Goal: Task Accomplishment & Management: Complete application form

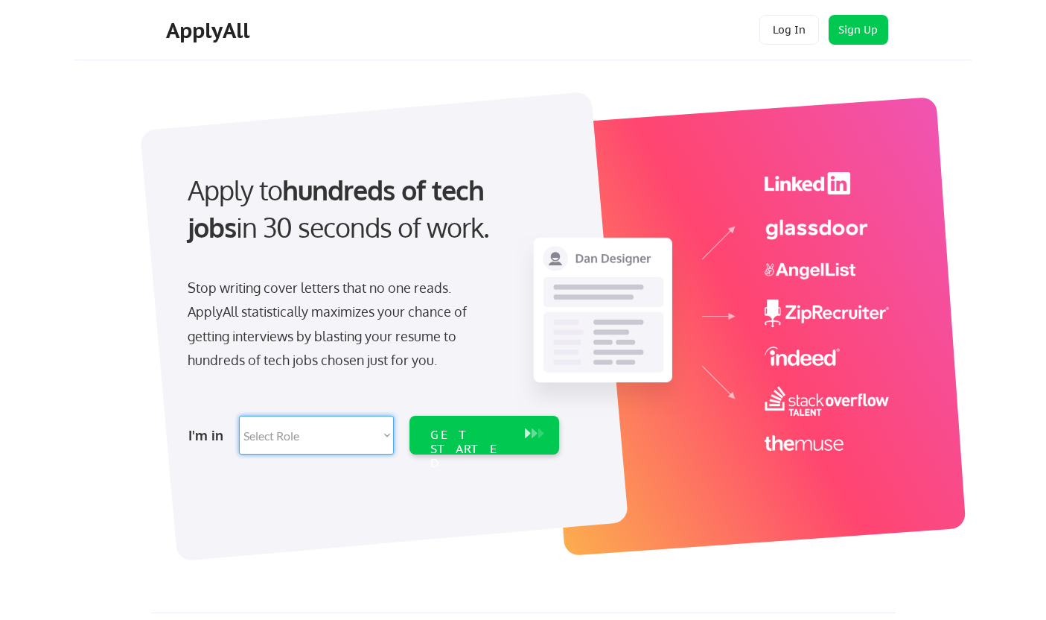
select select ""design""
click at [478, 436] on div "GET STARTED" at bounding box center [470, 449] width 80 height 43
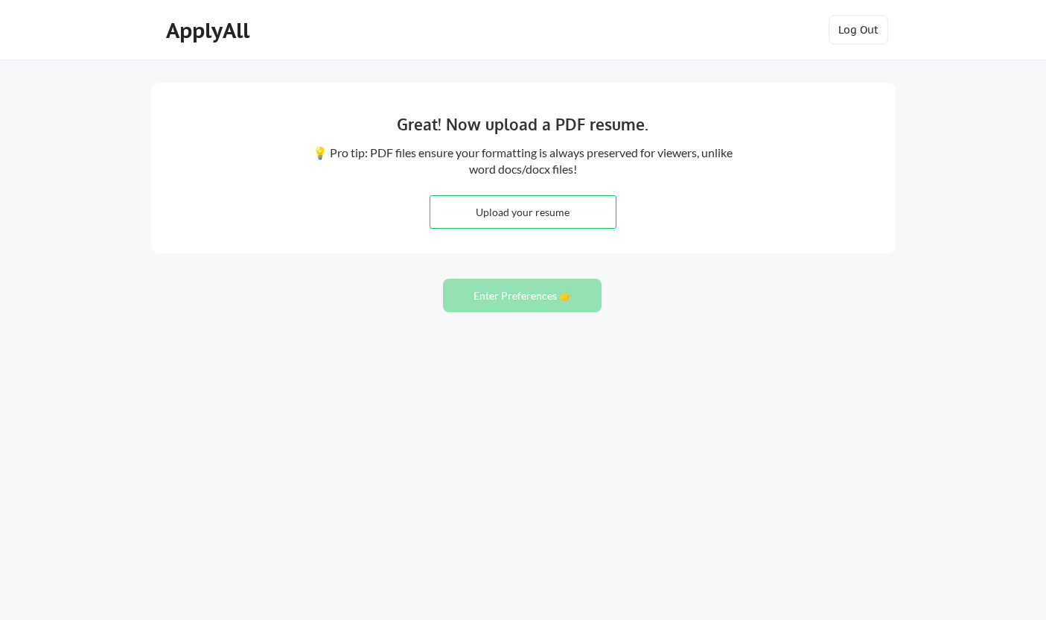
click at [567, 215] on input "file" at bounding box center [522, 212] width 185 height 32
type input "C:\fakepath\Laura_Treleven_Resume.pdf"
click at [550, 296] on button "Enter Preferences 👉" at bounding box center [522, 296] width 159 height 34
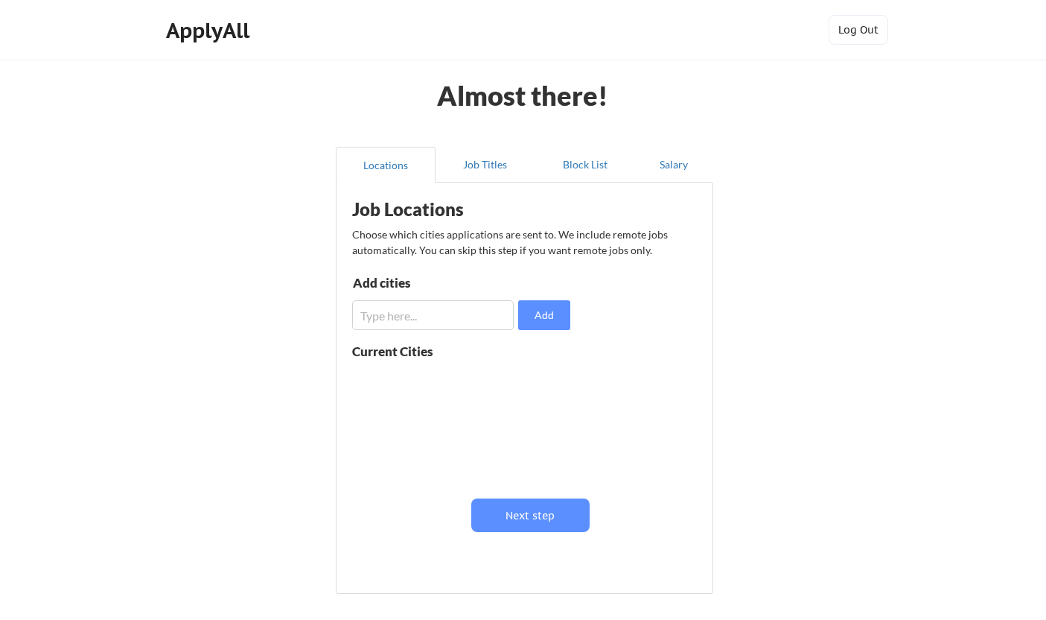
click at [429, 325] on input "input" at bounding box center [433, 315] width 162 height 30
type input "Seattle, WA"
click at [413, 316] on input "input" at bounding box center [433, 315] width 162 height 30
type input "L"
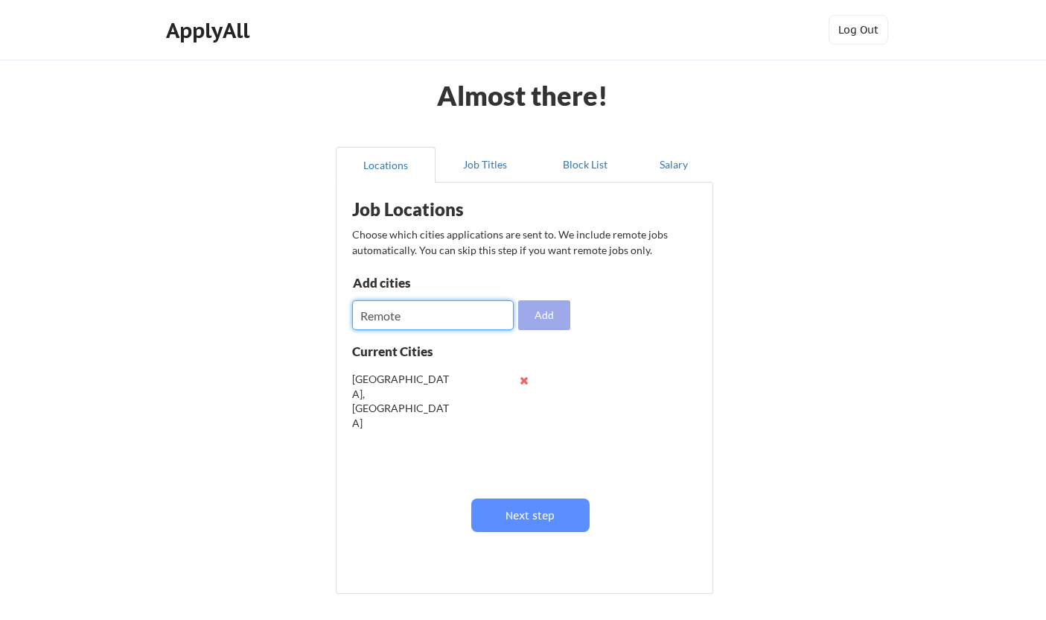
type input "Remote"
click at [558, 317] on button "Add" at bounding box center [544, 315] width 52 height 30
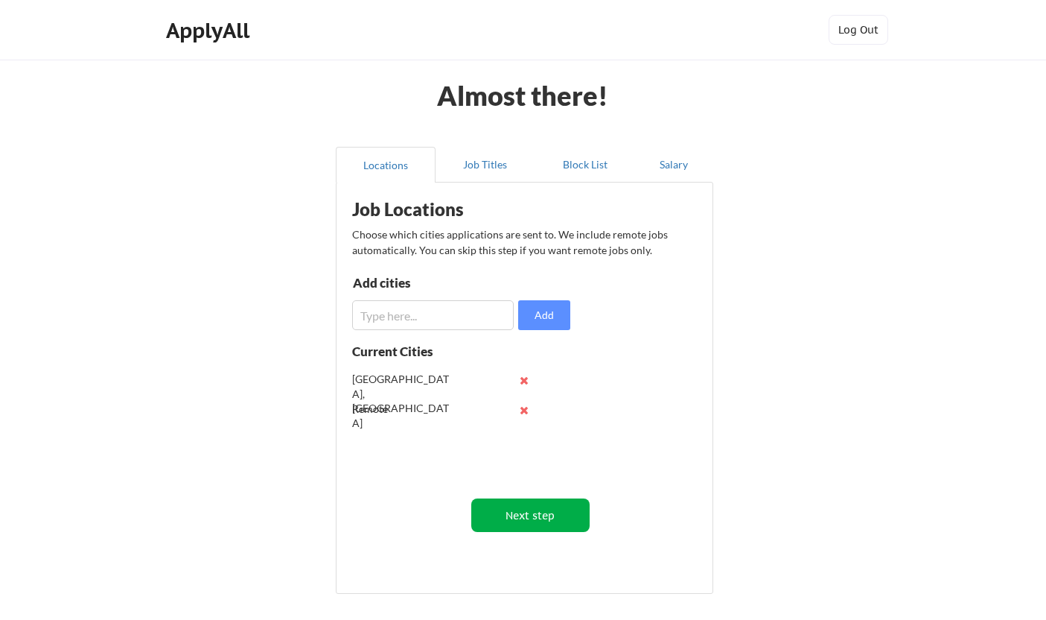
click at [514, 529] on button "Next step" at bounding box center [530, 515] width 118 height 34
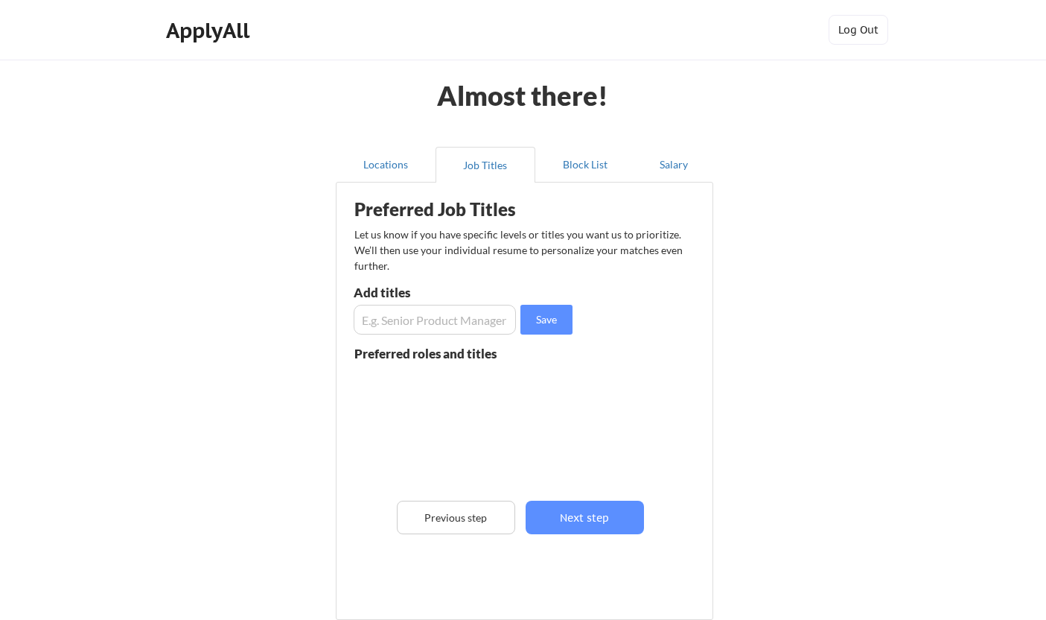
click at [382, 327] on input "input" at bounding box center [435, 320] width 162 height 30
type input "Senior UX Designer"
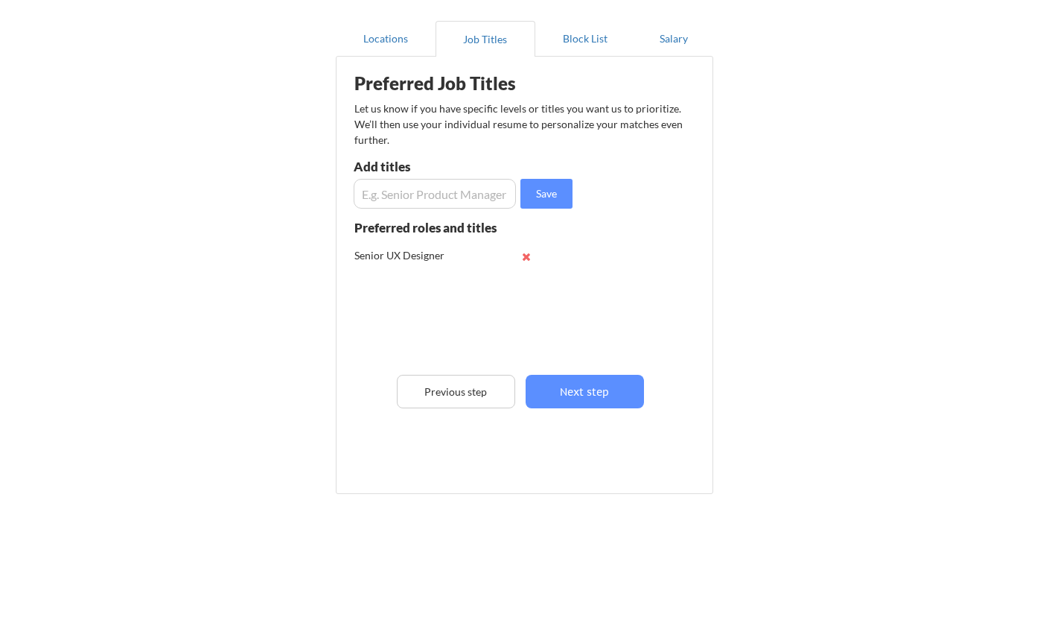
scroll to position [136, 0]
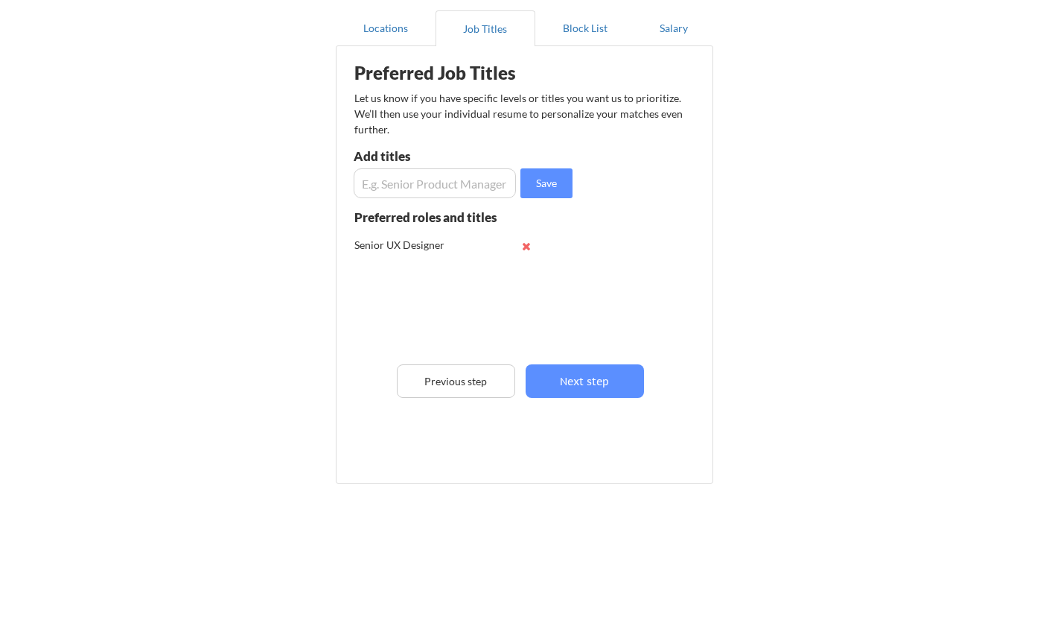
click at [375, 182] on input "input" at bounding box center [435, 183] width 162 height 30
type input "Senior Product Designer"
click at [578, 379] on button "Next step" at bounding box center [585, 381] width 118 height 34
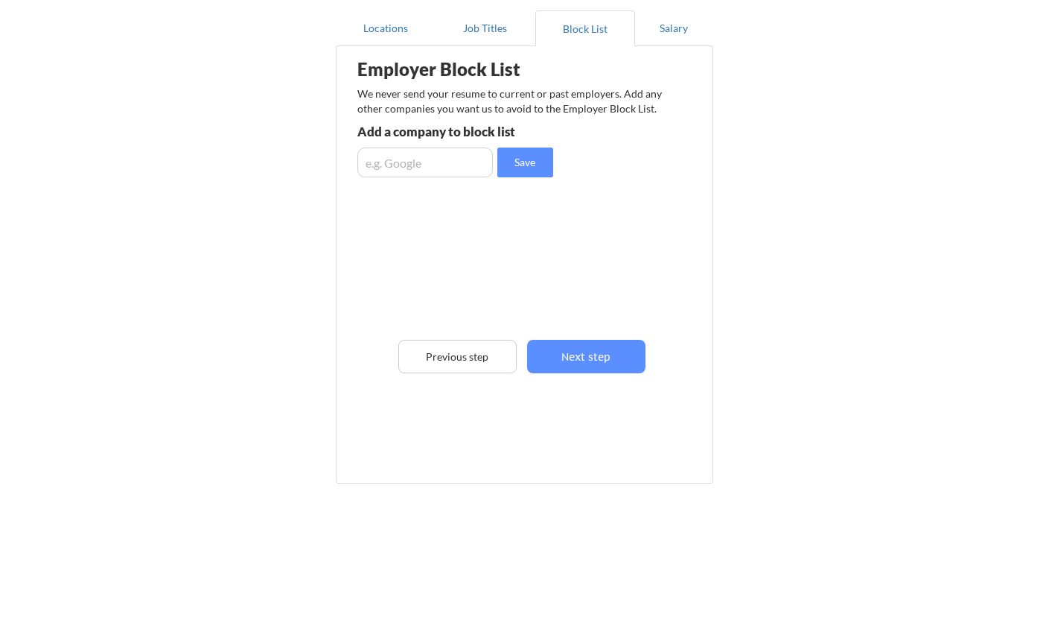
click at [424, 167] on input "input" at bounding box center [425, 162] width 136 height 30
type input "Amazon"
click at [529, 162] on button "Save" at bounding box center [526, 162] width 56 height 30
click at [596, 358] on button "Next step" at bounding box center [586, 357] width 118 height 34
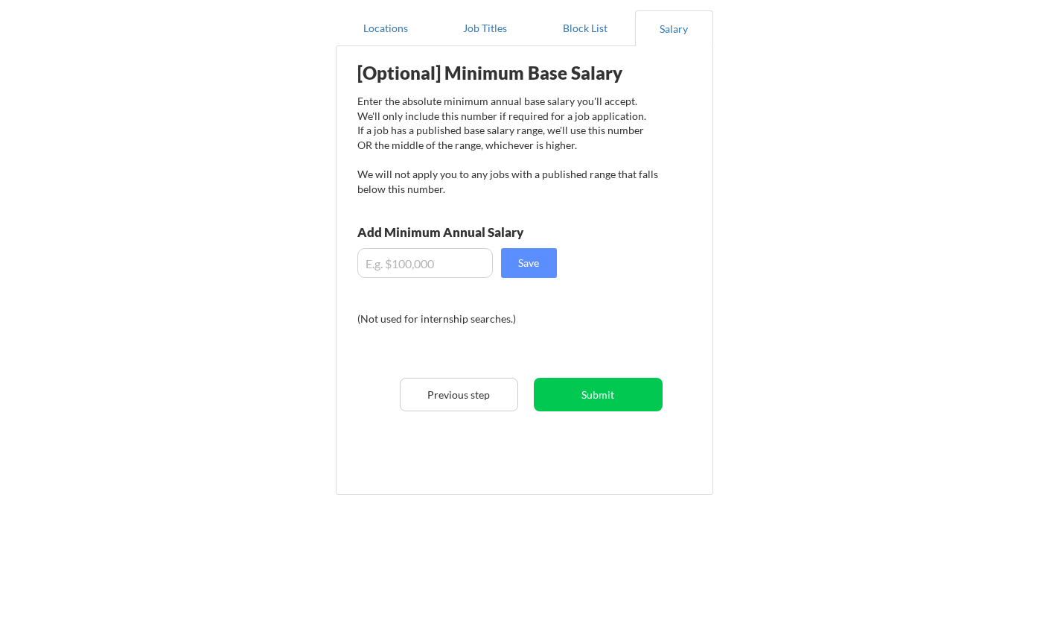
click at [413, 261] on input "input" at bounding box center [425, 263] width 136 height 30
type input "$150,000"
click at [548, 260] on button "Save" at bounding box center [529, 263] width 56 height 30
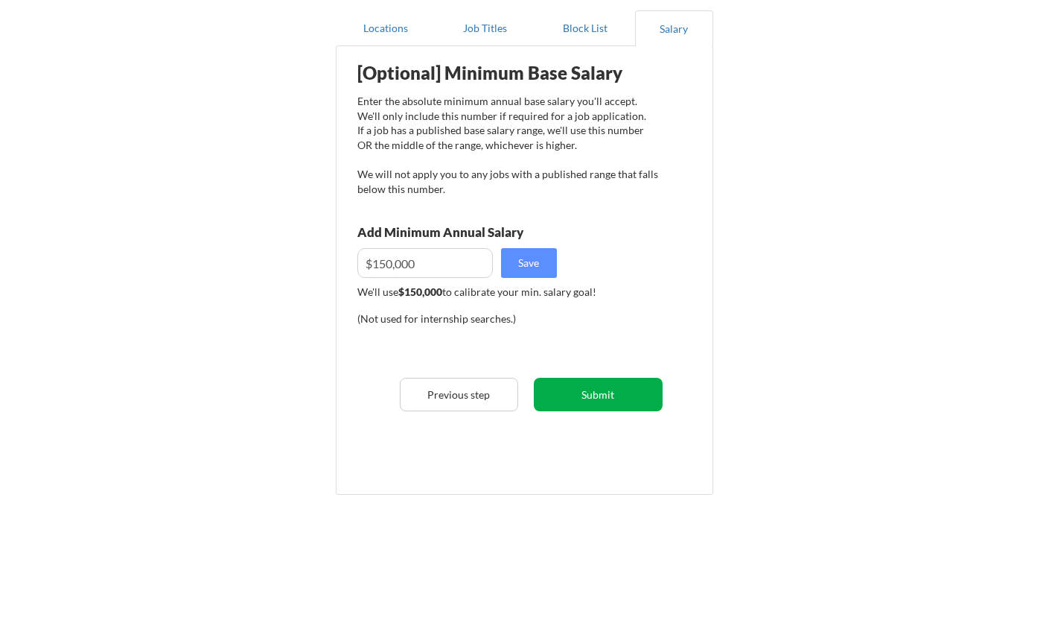
click at [611, 395] on button "Submit" at bounding box center [598, 395] width 129 height 34
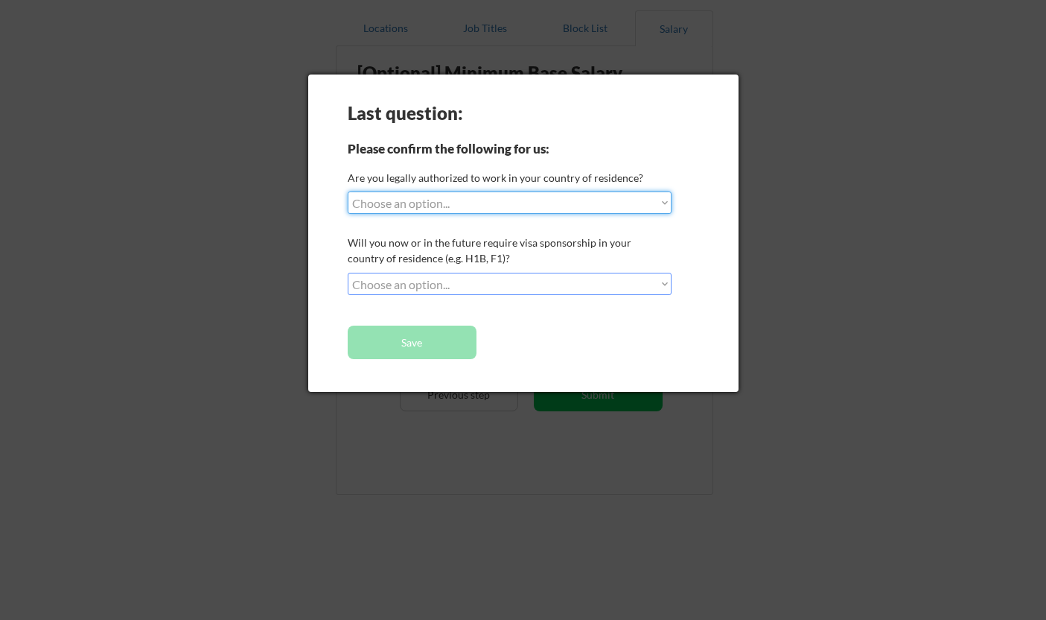
select select ""yes__i_am_a_us_citizen""
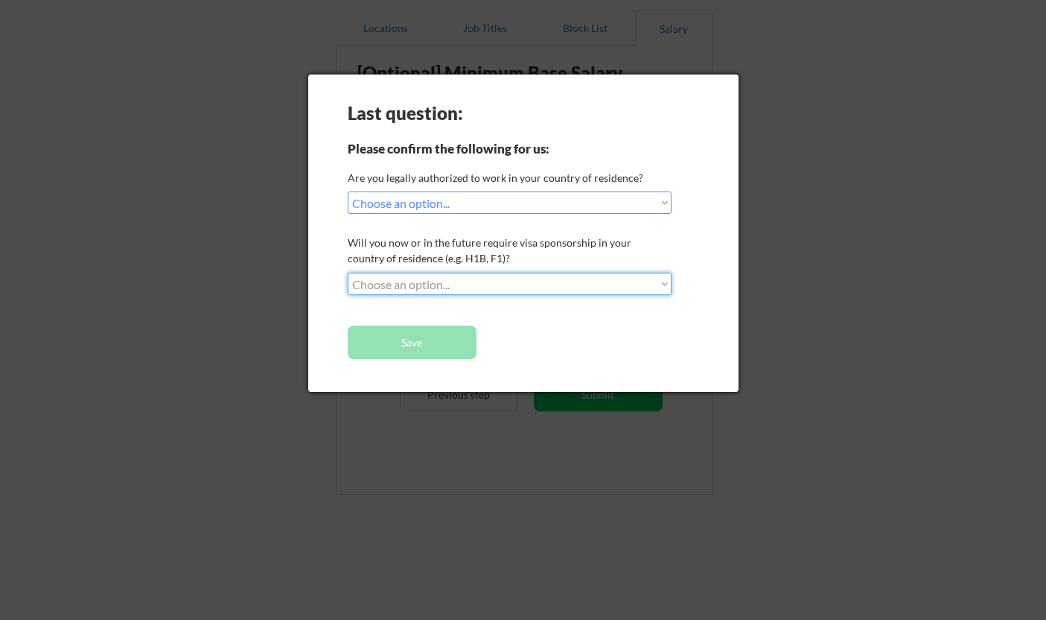
select select ""no__i_will_not_need_sponsorship""
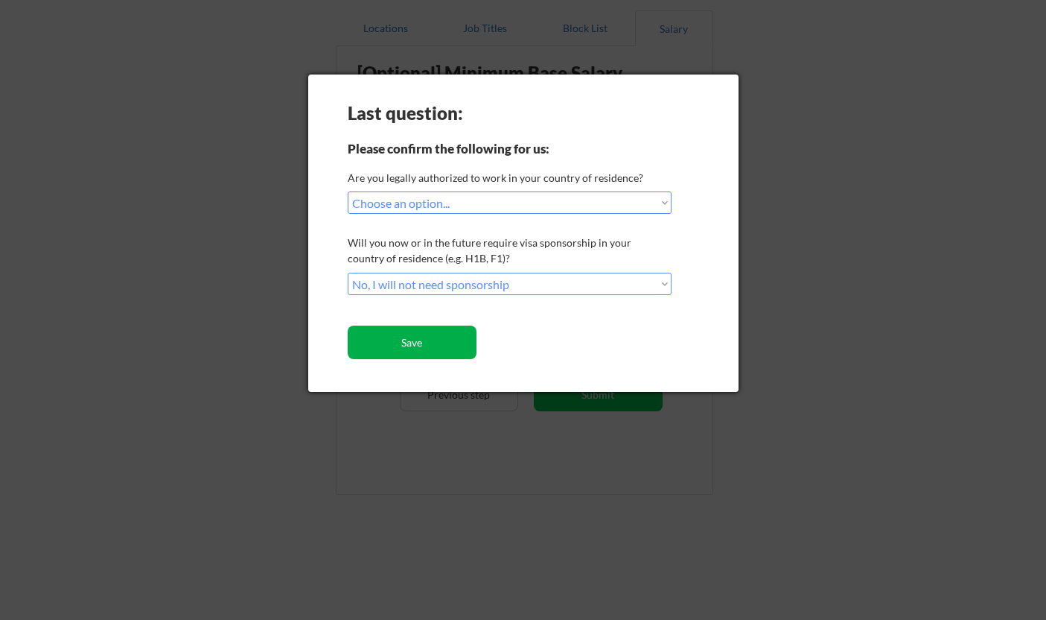
click at [438, 347] on button "Save" at bounding box center [412, 342] width 129 height 34
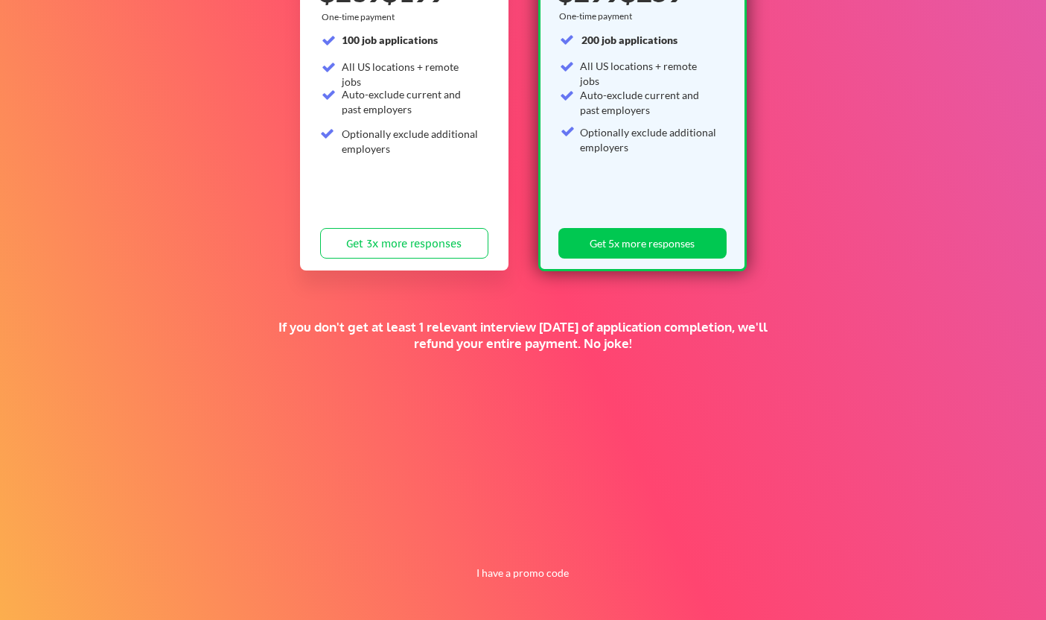
scroll to position [254, 0]
click at [506, 575] on button "I have a promo code" at bounding box center [522, 573] width 109 height 18
click at [493, 543] on input "input" at bounding box center [484, 538] width 138 height 31
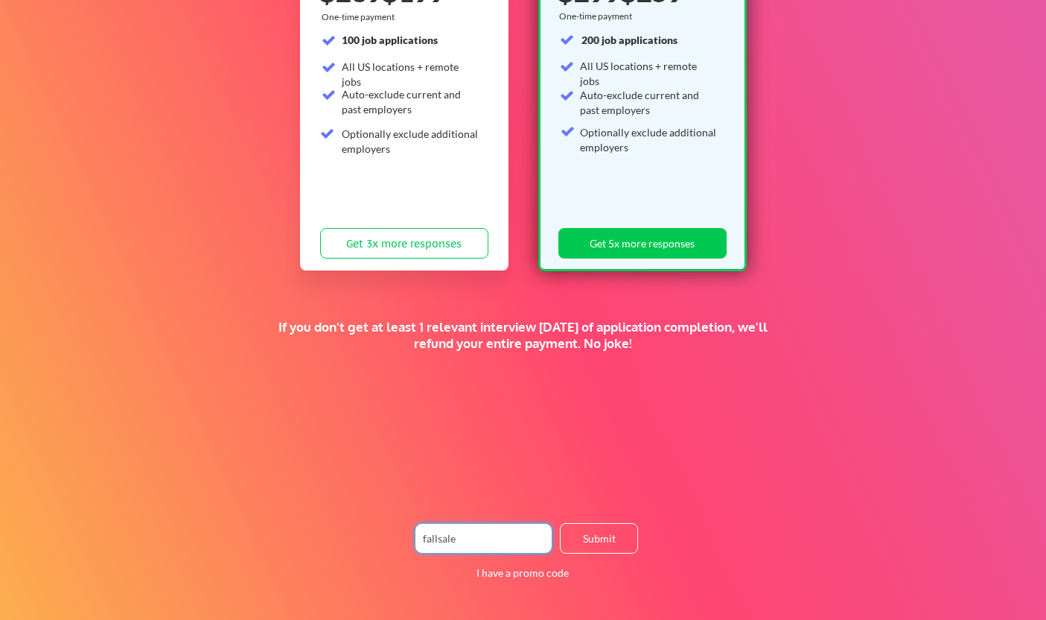
type input "fallsale"
click at [492, 533] on input "input" at bounding box center [484, 538] width 138 height 31
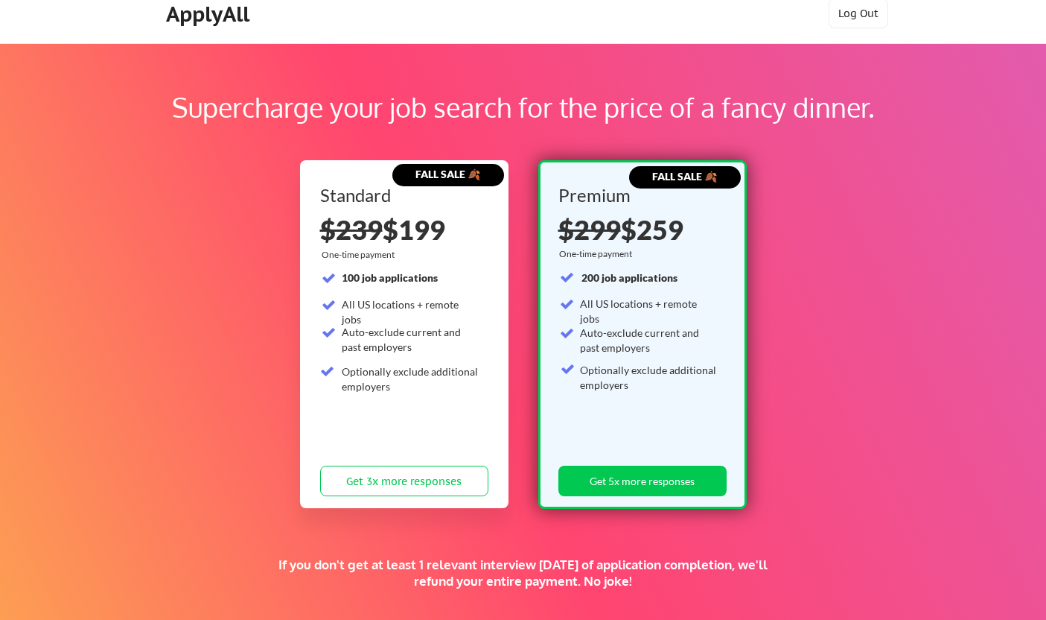
scroll to position [16, 0]
